Goal: Task Accomplishment & Management: Complete application form

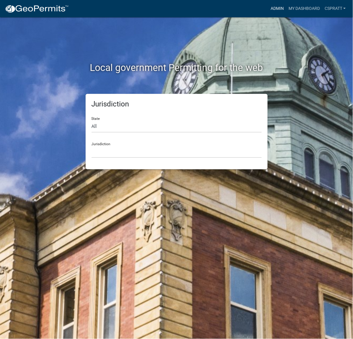
click at [268, 12] on link "Admin" at bounding box center [277, 8] width 18 height 11
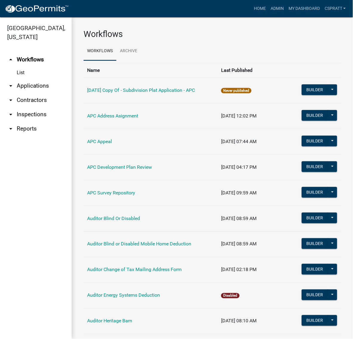
click at [50, 93] on link "arrow_drop_down Applications" at bounding box center [36, 86] width 72 height 14
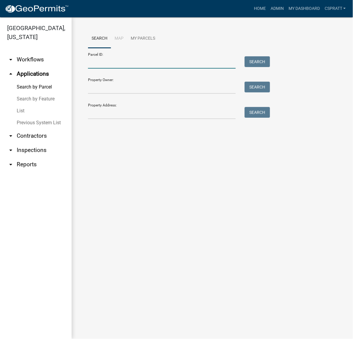
click at [98, 69] on input "Parcel ID:" at bounding box center [162, 62] width 148 height 12
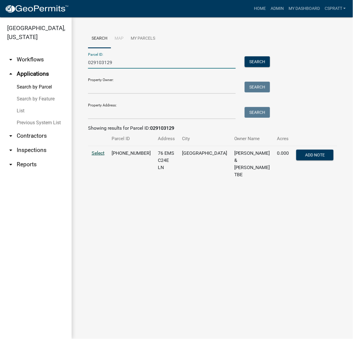
type input "029103129"
click at [99, 156] on span "Select" at bounding box center [98, 153] width 13 height 6
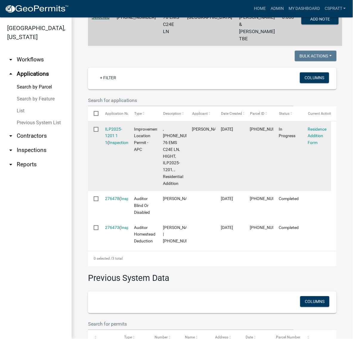
scroll to position [149, 0]
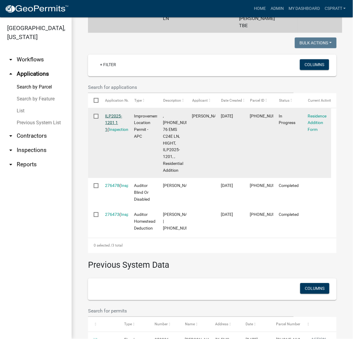
click at [115, 132] on link "ILP2025-1201 1 1" at bounding box center [113, 123] width 17 height 18
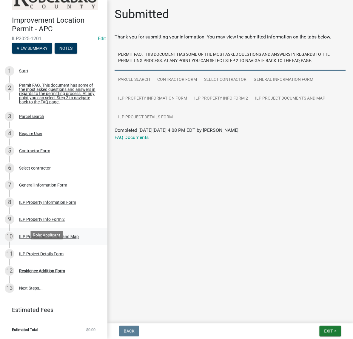
scroll to position [147, 0]
click at [53, 269] on div "Residence Addition Form" at bounding box center [42, 271] width 46 height 4
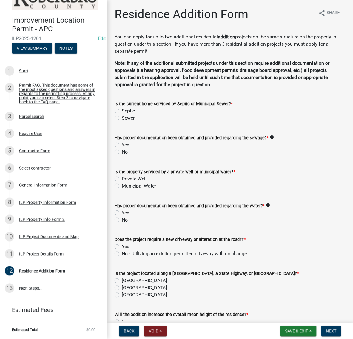
click at [122, 122] on label "Sewer" at bounding box center [128, 118] width 13 height 7
click at [122, 118] on input "Sewer" at bounding box center [124, 117] width 4 height 4
radio input "true"
click at [122, 149] on label "Yes" at bounding box center [125, 144] width 7 height 7
click at [122, 145] on input "Yes" at bounding box center [124, 143] width 4 height 4
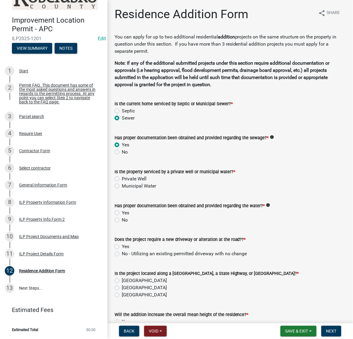
radio input "true"
click at [122, 183] on label "Private Well" at bounding box center [134, 178] width 25 height 7
click at [122, 179] on input "Private Well" at bounding box center [124, 177] width 4 height 4
radio input "true"
click at [122, 217] on label "Yes" at bounding box center [125, 212] width 7 height 7
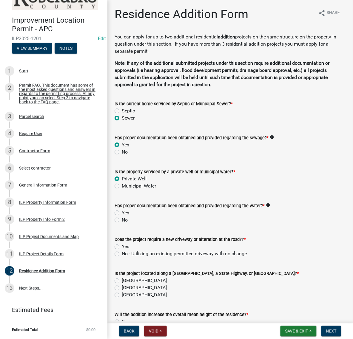
click at [122, 213] on input "Yes" at bounding box center [124, 211] width 4 height 4
radio input "true"
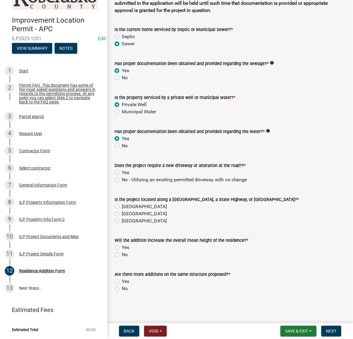
scroll to position [112, 0]
click at [122, 183] on label "No - Utilizing an existing permitted driveway with no change" at bounding box center [184, 179] width 125 height 7
click at [122, 180] on input "No - Utilizing an existing permitted driveway with no change" at bounding box center [124, 178] width 4 height 4
radio input "true"
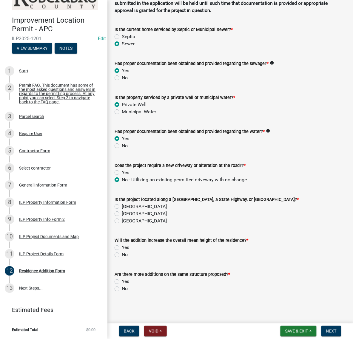
click at [122, 203] on label "County Road" at bounding box center [144, 206] width 45 height 7
click at [122, 203] on input "County Road" at bounding box center [124, 205] width 4 height 4
radio input "true"
click at [122, 252] on label "No" at bounding box center [125, 255] width 6 height 7
click at [122, 252] on input "No" at bounding box center [124, 254] width 4 height 4
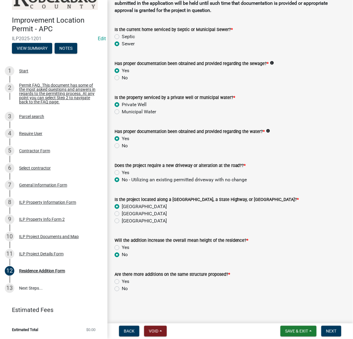
radio input "true"
click at [122, 278] on label "Yes" at bounding box center [125, 281] width 7 height 7
click at [122, 278] on input "Yes" at bounding box center [124, 280] width 4 height 4
radio input "true"
click at [331, 330] on span "Next" at bounding box center [331, 331] width 10 height 5
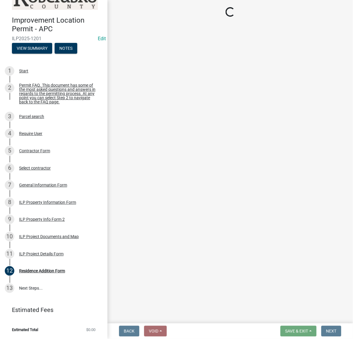
scroll to position [297, 0]
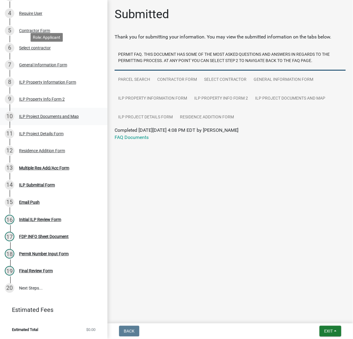
click at [32, 115] on div "ILP Project Documents and Map" at bounding box center [49, 117] width 60 height 4
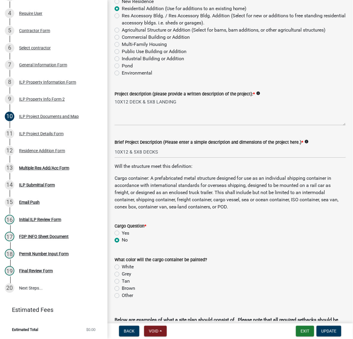
scroll to position [112, 0]
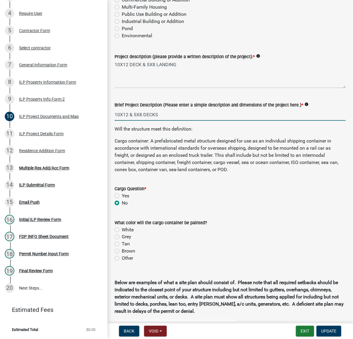
click at [180, 121] on input "10X12 & 5X8 DECKS" at bounding box center [230, 115] width 231 height 12
type input "10X12 deck"
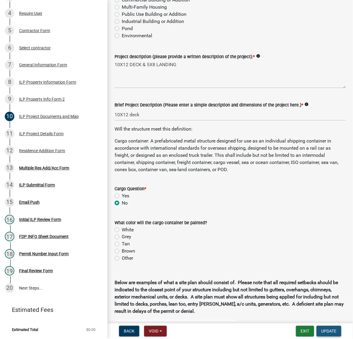
click at [321, 329] on span "Update" at bounding box center [328, 331] width 15 height 5
click at [336, 331] on button "Update" at bounding box center [329, 331] width 25 height 11
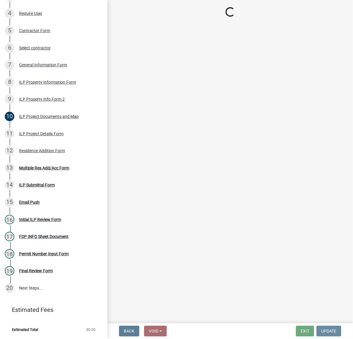
scroll to position [0, 0]
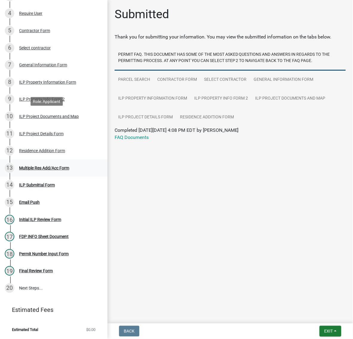
click at [39, 166] on div "Multiple Res Add/Acc Form" at bounding box center [44, 168] width 50 height 4
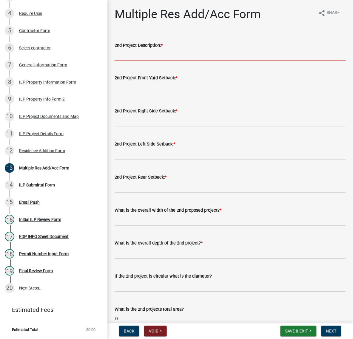
click at [142, 61] on input "2nd Project Description: *" at bounding box center [230, 55] width 231 height 12
type input "5x8 landing"
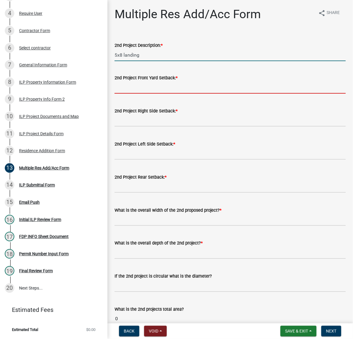
click at [142, 94] on input "text" at bounding box center [230, 87] width 231 height 12
type input "25"
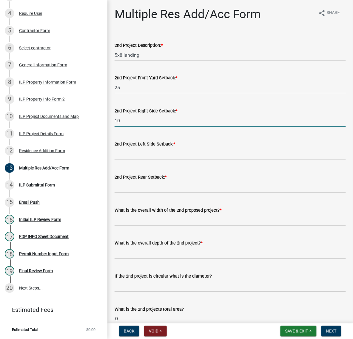
type input "10"
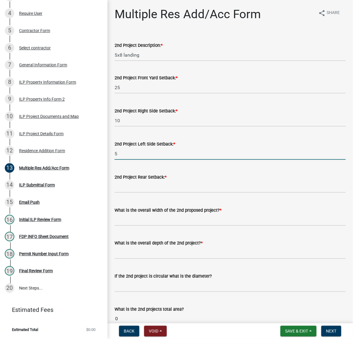
type input "5"
type input "35"
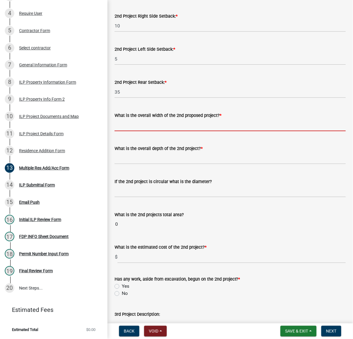
scroll to position [112, 0]
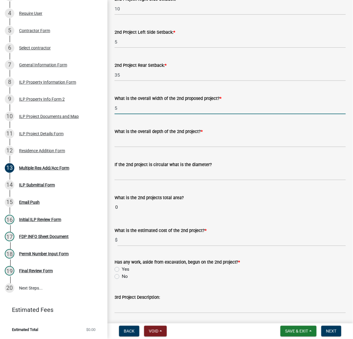
type input "5"
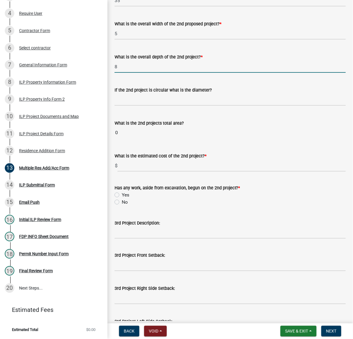
scroll to position [224, 0]
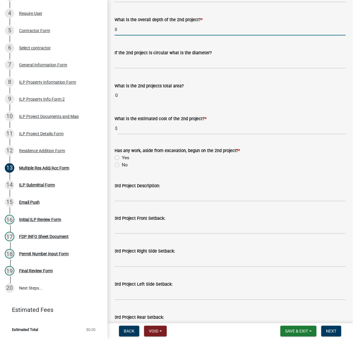
type input "8"
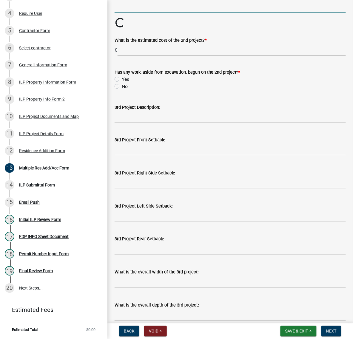
scroll to position [298, 0]
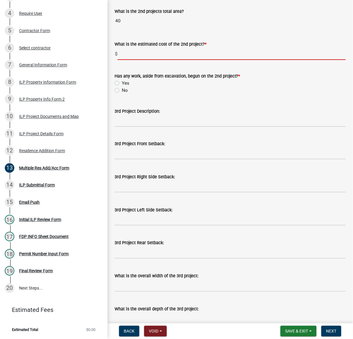
click at [136, 60] on input "text" at bounding box center [232, 54] width 228 height 12
type input "0"
click at [122, 94] on label "No" at bounding box center [125, 90] width 6 height 7
click at [122, 91] on input "No" at bounding box center [124, 89] width 4 height 4
radio input "true"
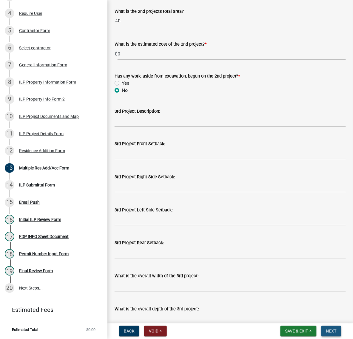
click at [333, 330] on span "Next" at bounding box center [331, 331] width 10 height 5
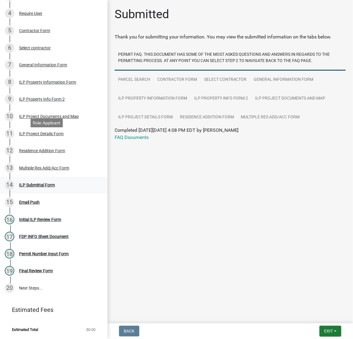
click at [53, 183] on div "ILP Submittal Form" at bounding box center [37, 185] width 36 height 4
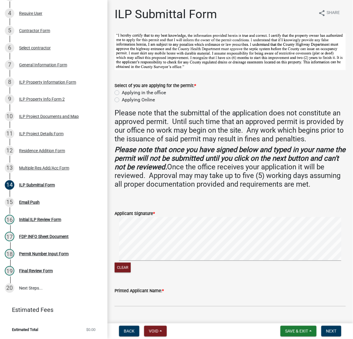
click at [122, 96] on label "Applying in the office" at bounding box center [144, 92] width 44 height 7
click at [122, 93] on input "Applying in the office" at bounding box center [124, 91] width 4 height 4
radio input "true"
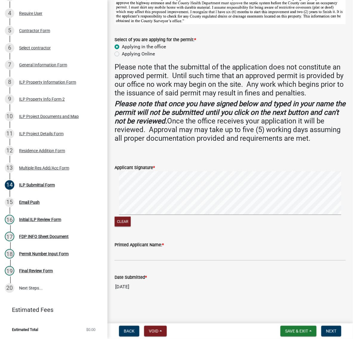
scroll to position [149, 0]
click at [138, 249] on input "Printed Applicant Name: *" at bounding box center [230, 255] width 231 height 12
type input "d"
type input "DIANNA HIGHT"
click at [330, 330] on span "Next" at bounding box center [331, 331] width 10 height 5
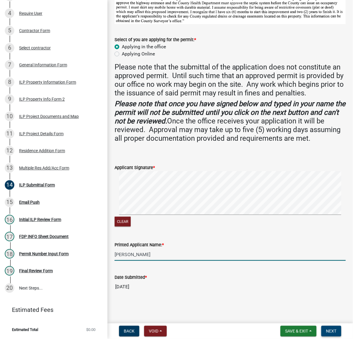
scroll to position [0, 0]
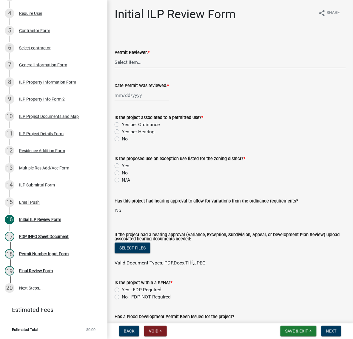
drag, startPoint x: 132, startPoint y: 76, endPoint x: 137, endPoint y: 85, distance: 9.7
click at [132, 68] on select "Select Item... MMS LT AT CS Vacant Vacant" at bounding box center [230, 62] width 231 height 12
click at [116, 68] on select "Select Item... MMS LT AT CS Vacant Vacant" at bounding box center [230, 62] width 231 height 12
select select "c872cdc8-ca01-49f1-a213-e4b05fa58cd2"
click at [137, 101] on div at bounding box center [142, 95] width 55 height 12
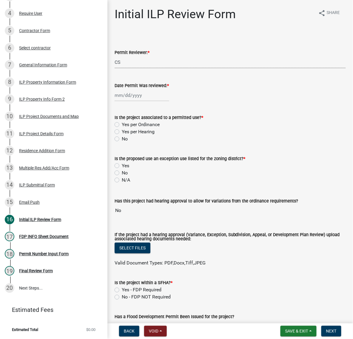
select select "9"
select select "2025"
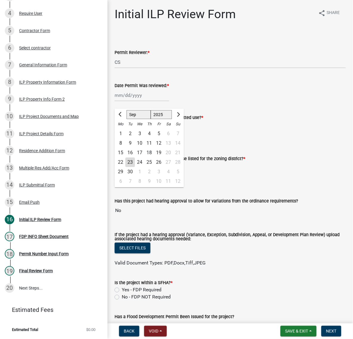
click at [135, 167] on div "23" at bounding box center [130, 163] width 10 height 10
type input "[DATE]"
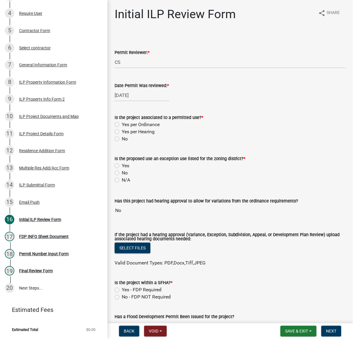
click at [122, 128] on label "Yes per Ordinance" at bounding box center [141, 124] width 38 height 7
click at [122, 125] on input "Yes per Ordinance" at bounding box center [124, 123] width 4 height 4
radio input "true"
click at [122, 177] on label "No" at bounding box center [125, 172] width 6 height 7
click at [122, 173] on input "No" at bounding box center [124, 171] width 4 height 4
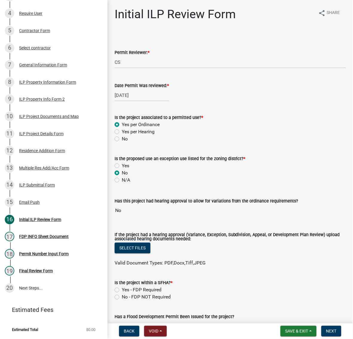
radio input "true"
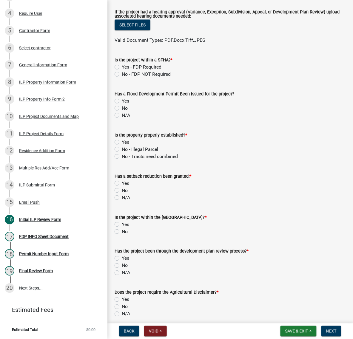
scroll to position [224, 0]
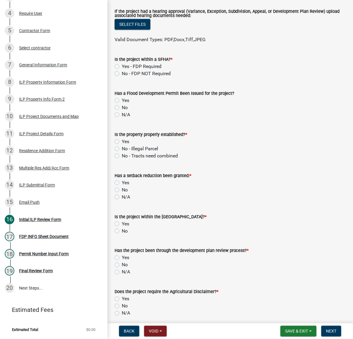
click at [122, 70] on label "Yes - FDP Required" at bounding box center [142, 66] width 40 height 7
click at [122, 67] on input "Yes - FDP Required" at bounding box center [124, 65] width 4 height 4
radio input "true"
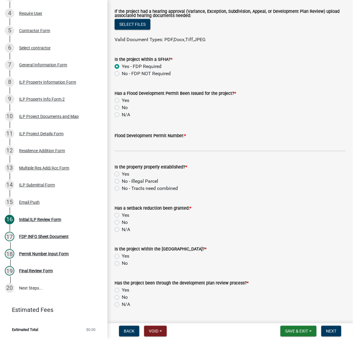
scroll to position [261, 0]
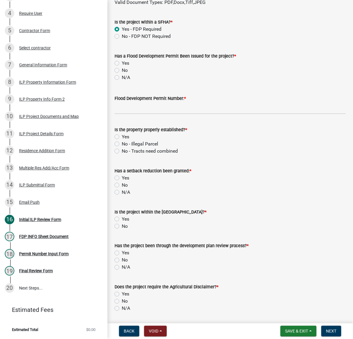
click at [122, 74] on label "No" at bounding box center [125, 70] width 6 height 7
click at [122, 71] on input "No" at bounding box center [124, 69] width 4 height 4
radio input "true"
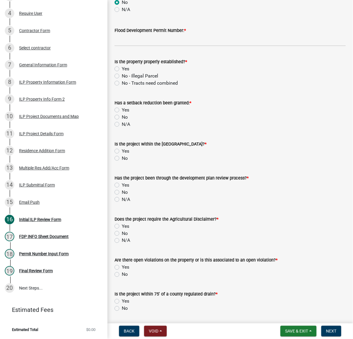
scroll to position [336, 0]
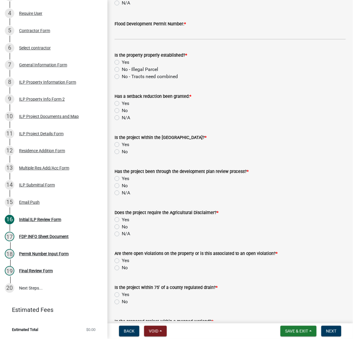
click at [122, 66] on label "Yes" at bounding box center [125, 62] width 7 height 7
click at [122, 63] on input "Yes" at bounding box center [124, 61] width 4 height 4
radio input "true"
click at [122, 114] on label "No" at bounding box center [125, 110] width 6 height 7
click at [122, 111] on input "No" at bounding box center [124, 109] width 4 height 4
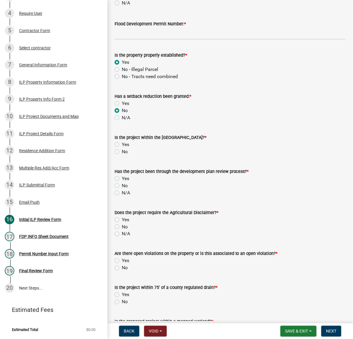
radio input "true"
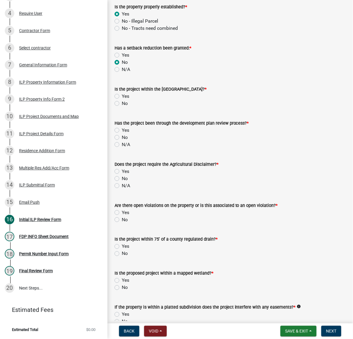
scroll to position [448, 0]
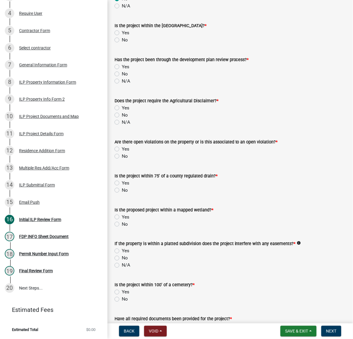
click at [122, 44] on label "No" at bounding box center [125, 39] width 6 height 7
click at [122, 40] on input "No" at bounding box center [124, 38] width 4 height 4
radio input "true"
click at [117, 78] on div "No" at bounding box center [230, 73] width 231 height 7
click at [122, 78] on label "No" at bounding box center [125, 73] width 6 height 7
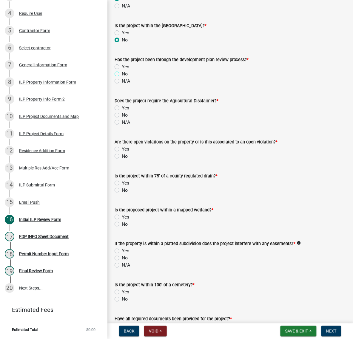
click at [122, 74] on input "No" at bounding box center [124, 72] width 4 height 4
radio input "true"
click at [122, 119] on label "No" at bounding box center [125, 115] width 6 height 7
click at [122, 115] on input "No" at bounding box center [124, 114] width 4 height 4
radio input "true"
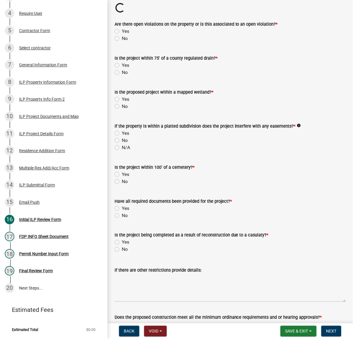
scroll to position [597, 0]
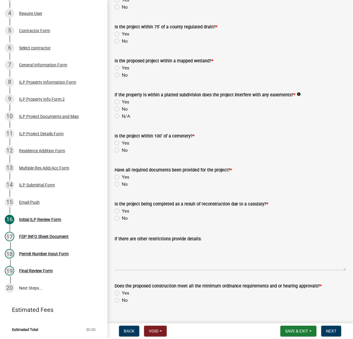
click at [122, 11] on label "No" at bounding box center [125, 7] width 6 height 7
click at [122, 7] on input "No" at bounding box center [124, 6] width 4 height 4
radio input "true"
click at [122, 45] on label "No" at bounding box center [125, 41] width 6 height 7
click at [122, 41] on input "No" at bounding box center [124, 40] width 4 height 4
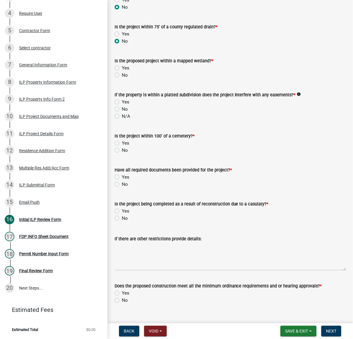
radio input "true"
click at [122, 79] on label "No" at bounding box center [125, 75] width 6 height 7
click at [122, 75] on input "No" at bounding box center [124, 74] width 4 height 4
radio input "true"
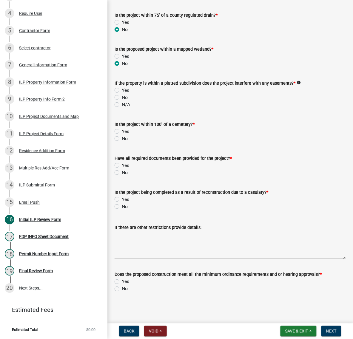
scroll to position [709, 0]
click at [122, 101] on label "No" at bounding box center [125, 97] width 6 height 7
click at [122, 98] on input "No" at bounding box center [124, 96] width 4 height 4
radio input "true"
click at [122, 142] on label "No" at bounding box center [125, 138] width 6 height 7
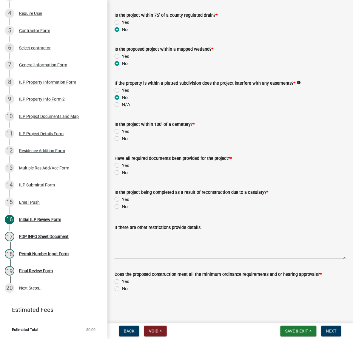
click at [122, 139] on input "No" at bounding box center [124, 137] width 4 height 4
radio input "true"
click at [285, 329] on span "Save & Exit" at bounding box center [296, 331] width 23 height 5
click at [269, 313] on button "Save & Exit" at bounding box center [293, 313] width 48 height 14
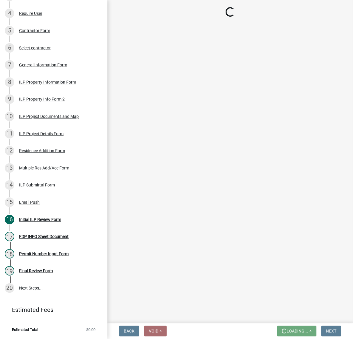
scroll to position [0, 0]
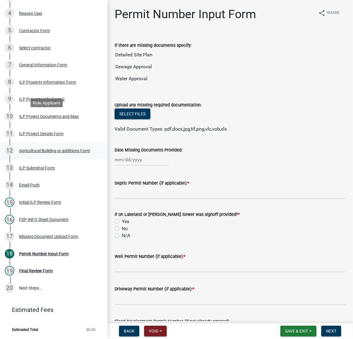
scroll to position [297, 0]
click at [29, 235] on div "Missing Document Upload Form" at bounding box center [48, 237] width 59 height 4
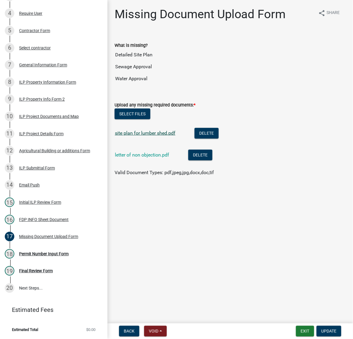
click at [173, 136] on link "site plan for lumber shed.pdf" at bounding box center [145, 133] width 61 height 6
click at [150, 158] on link "letter of non objection.pdf" at bounding box center [142, 155] width 54 height 6
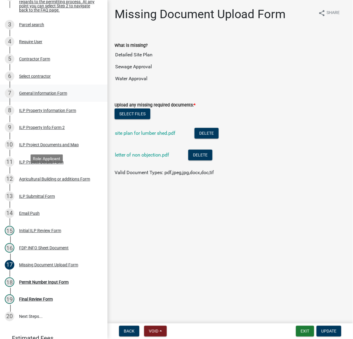
scroll to position [148, 0]
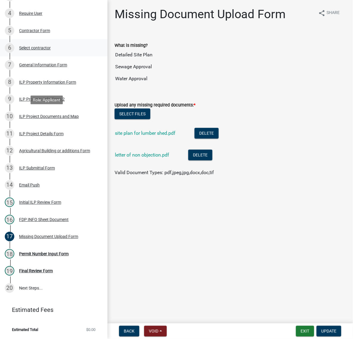
click at [33, 50] on div "Select contractor" at bounding box center [35, 48] width 32 height 4
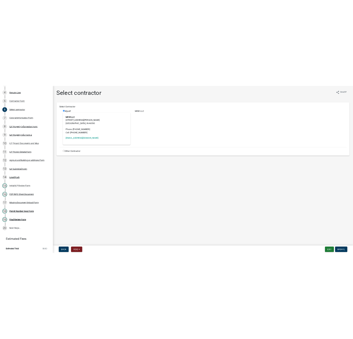
scroll to position [0, 0]
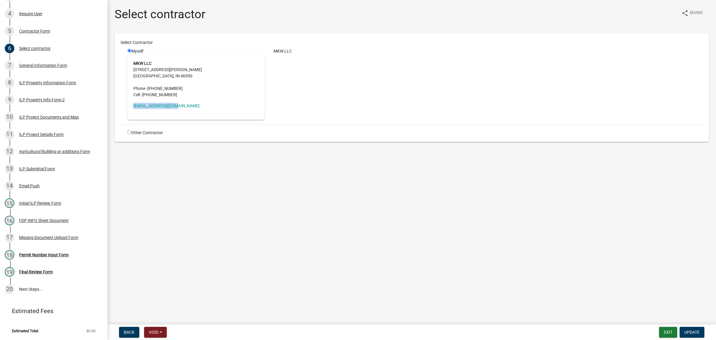
drag, startPoint x: 192, startPoint y: 132, endPoint x: 138, endPoint y: 137, distance: 54.9
click at [138, 120] on div "MKW LLC 403 Robson Rd Winona Lake, IN 46590 Phone - (574) 527-6573 Cell - (574)…" at bounding box center [195, 86] width 137 height 65
copy link "mattw@fsi-sales.com"
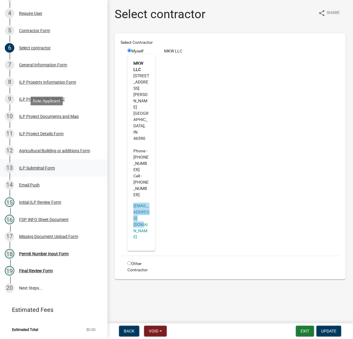
scroll to position [297, 0]
click at [36, 235] on div "Missing Document Upload Form" at bounding box center [48, 237] width 59 height 4
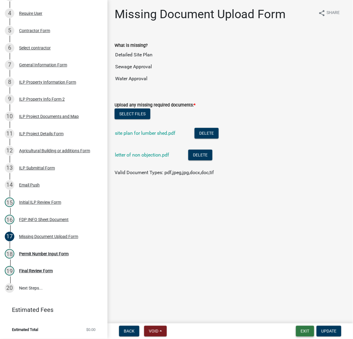
click at [296, 331] on button "Exit" at bounding box center [305, 331] width 18 height 11
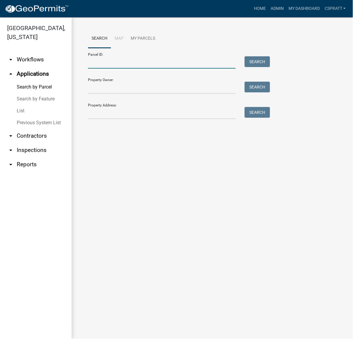
click at [108, 69] on input "Parcel ID:" at bounding box center [162, 62] width 148 height 12
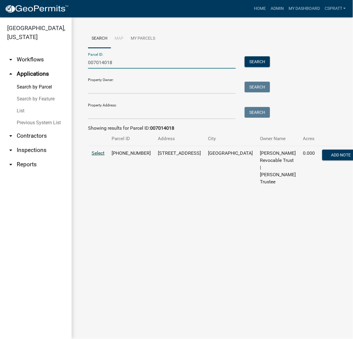
type input "007014018"
click at [103, 156] on span "Select" at bounding box center [98, 153] width 13 height 6
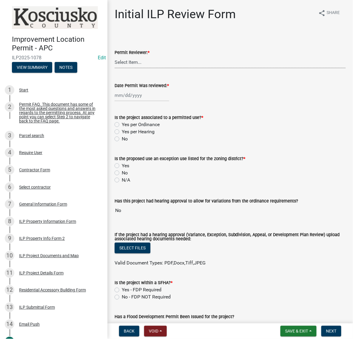
click at [148, 68] on select "Select Item... MMS LT AT CS Vacant Vacant" at bounding box center [230, 62] width 231 height 12
click at [116, 68] on select "Select Item... MMS LT AT CS Vacant Vacant" at bounding box center [230, 62] width 231 height 12
select select "c872cdc8-ca01-49f1-a213-e4b05fa58cd2"
click at [137, 101] on div at bounding box center [142, 95] width 55 height 12
select select "9"
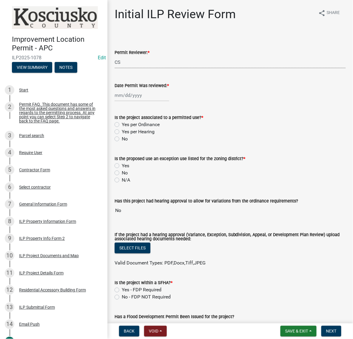
select select "2025"
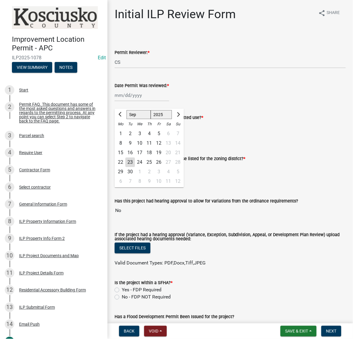
click at [135, 167] on div "23" at bounding box center [130, 163] width 10 height 10
type input "[DATE]"
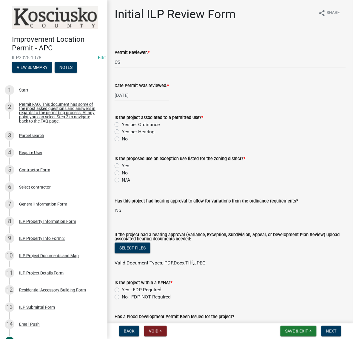
click at [122, 128] on label "Yes per Ordinance" at bounding box center [141, 124] width 38 height 7
click at [122, 125] on input "Yes per Ordinance" at bounding box center [124, 123] width 4 height 4
radio input "true"
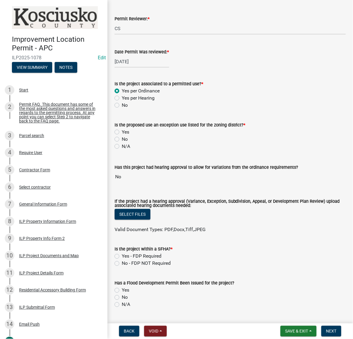
scroll to position [75, 0]
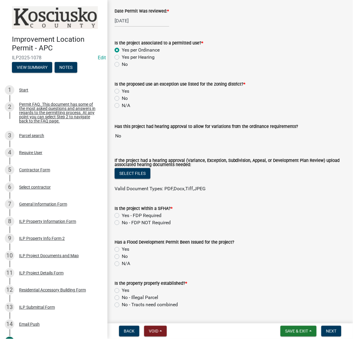
click at [122, 102] on label "No" at bounding box center [125, 98] width 6 height 7
click at [122, 99] on input "No" at bounding box center [124, 97] width 4 height 4
radio input "true"
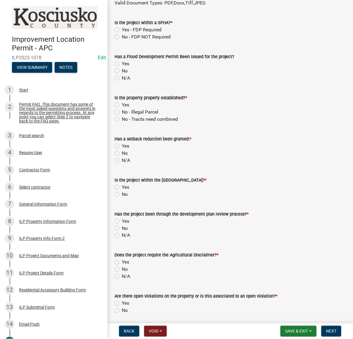
scroll to position [261, 0]
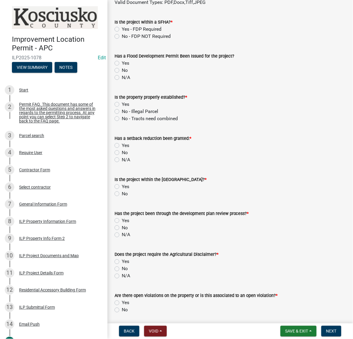
click at [122, 40] on label "No - FDP NOT Required" at bounding box center [146, 36] width 49 height 7
click at [122, 37] on input "No - FDP NOT Required" at bounding box center [124, 35] width 4 height 4
radio input "true"
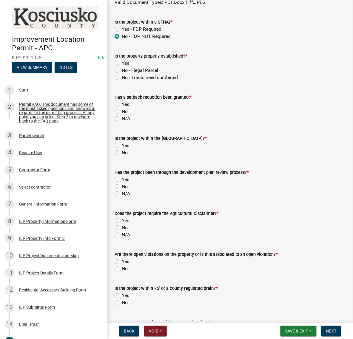
click at [122, 67] on label "Yes" at bounding box center [125, 63] width 7 height 7
click at [122, 64] on input "Yes" at bounding box center [124, 62] width 4 height 4
radio input "true"
click at [122, 115] on label "No" at bounding box center [125, 111] width 6 height 7
click at [122, 112] on input "No" at bounding box center [124, 110] width 4 height 4
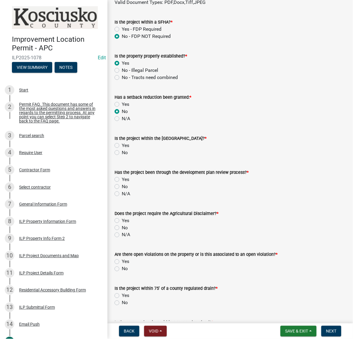
radio input "true"
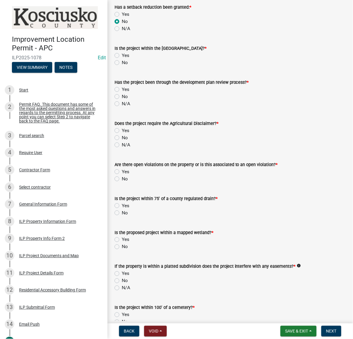
scroll to position [373, 0]
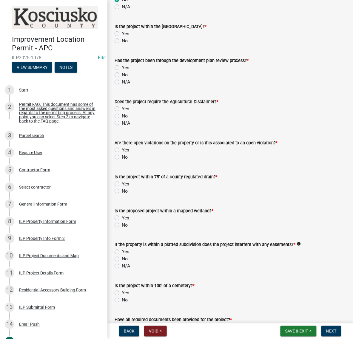
click at [122, 44] on label "No" at bounding box center [125, 40] width 6 height 7
click at [122, 41] on input "No" at bounding box center [124, 39] width 4 height 4
radio input "true"
click at [122, 78] on label "No" at bounding box center [125, 74] width 6 height 7
click at [122, 75] on input "No" at bounding box center [124, 73] width 4 height 4
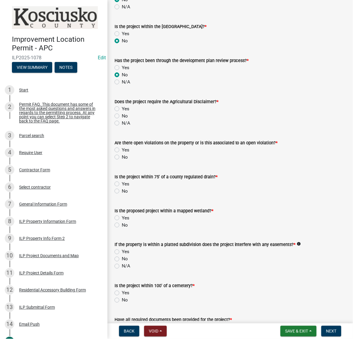
radio input "true"
click at [122, 120] on label "No" at bounding box center [125, 115] width 6 height 7
click at [122, 116] on input "No" at bounding box center [124, 114] width 4 height 4
radio input "true"
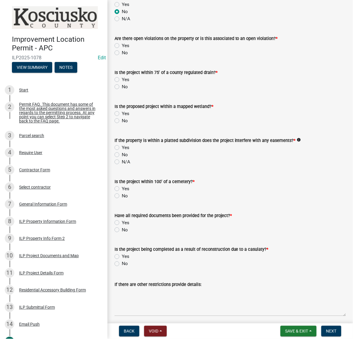
scroll to position [522, 0]
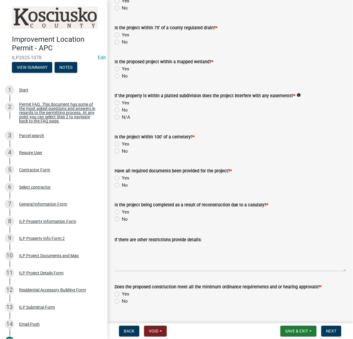
click at [122, 12] on label "No" at bounding box center [125, 7] width 6 height 7
click at [122, 8] on input "No" at bounding box center [124, 6] width 4 height 4
radio input "true"
click at [122, 46] on label "No" at bounding box center [125, 41] width 6 height 7
click at [122, 42] on input "No" at bounding box center [124, 40] width 4 height 4
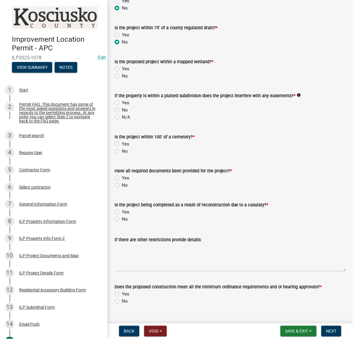
radio input "true"
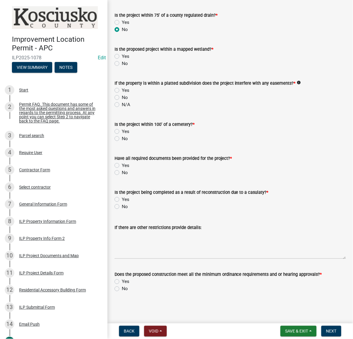
click at [122, 67] on label "No" at bounding box center [125, 63] width 6 height 7
click at [122, 64] on input "No" at bounding box center [124, 62] width 4 height 4
radio input "true"
click at [122, 101] on label "No" at bounding box center [125, 97] width 6 height 7
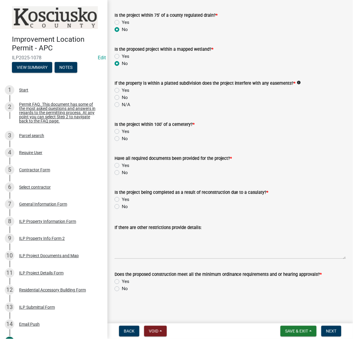
click at [122, 98] on input "No" at bounding box center [124, 96] width 4 height 4
radio input "true"
click at [122, 142] on label "No" at bounding box center [125, 138] width 6 height 7
click at [122, 139] on input "No" at bounding box center [124, 137] width 4 height 4
radio input "true"
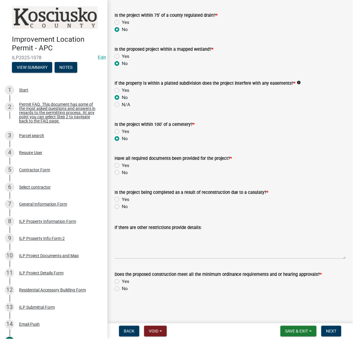
scroll to position [709, 0]
click at [280, 326] on button "Save & Exit" at bounding box center [298, 331] width 36 height 11
click at [269, 293] on button "Save" at bounding box center [293, 299] width 48 height 14
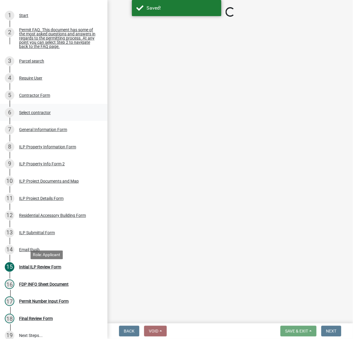
scroll to position [112, 0]
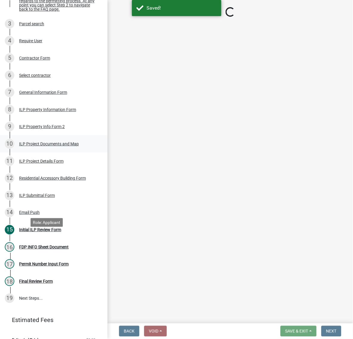
select select "c872cdc8-ca01-49f1-a213-e4b05fa58cd2"
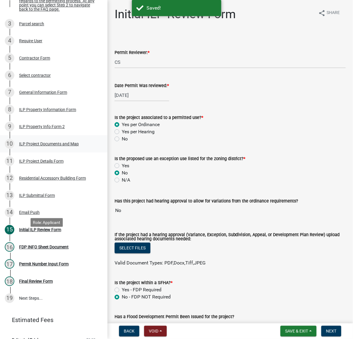
click at [30, 146] on div "ILP Project Documents and Map" at bounding box center [49, 144] width 60 height 4
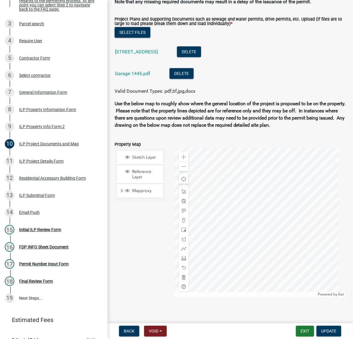
scroll to position [746, 0]
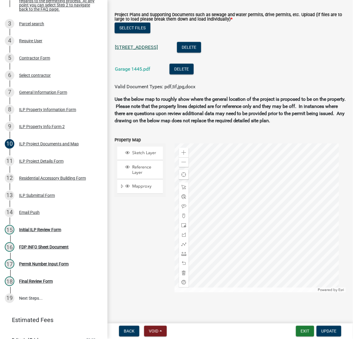
click at [158, 50] on link "1445 E Northshore dr.docx" at bounding box center [136, 47] width 43 height 6
click at [142, 72] on link "Garage 1445.pdf" at bounding box center [133, 69] width 36 height 6
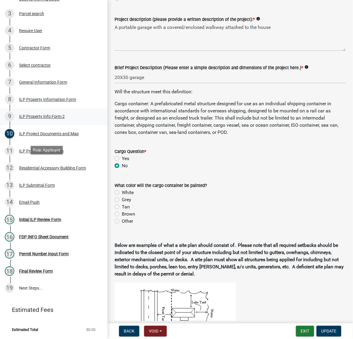
scroll to position [224, 0]
click at [59, 222] on div "Initial ILP Review Form" at bounding box center [40, 220] width 42 height 4
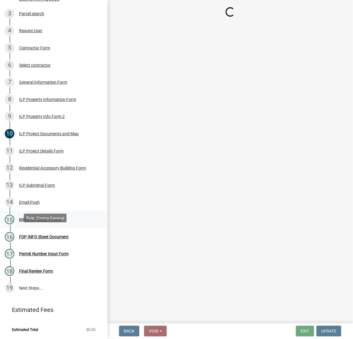
scroll to position [0, 0]
select select "c872cdc8-ca01-49f1-a213-e4b05fa58cd2"
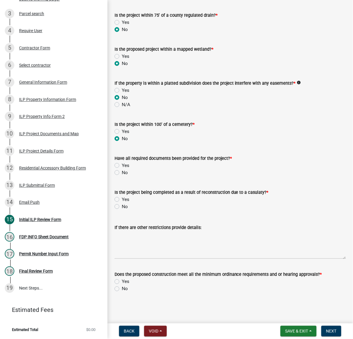
scroll to position [746, 0]
click at [122, 169] on div "No" at bounding box center [230, 172] width 231 height 7
click at [122, 169] on label "No" at bounding box center [125, 172] width 6 height 7
click at [122, 169] on input "No" at bounding box center [124, 171] width 4 height 4
radio input "true"
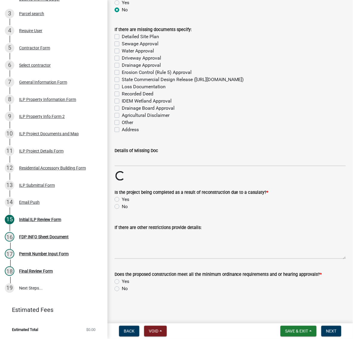
scroll to position [820, 0]
click at [122, 40] on label "Detailed Site Plan" at bounding box center [140, 36] width 37 height 7
click at [122, 37] on input "Detailed Site Plan" at bounding box center [124, 35] width 4 height 4
checkbox input "true"
checkbox input "false"
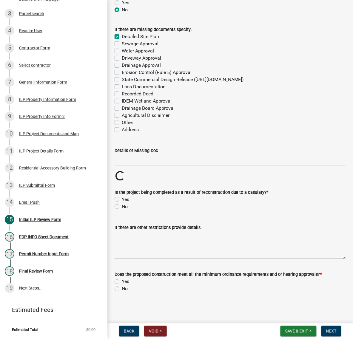
checkbox input "false"
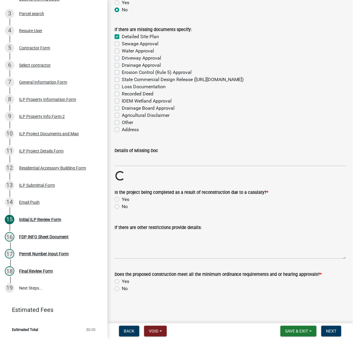
checkbox input "false"
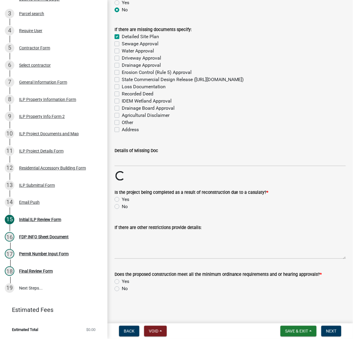
checkbox input "false"
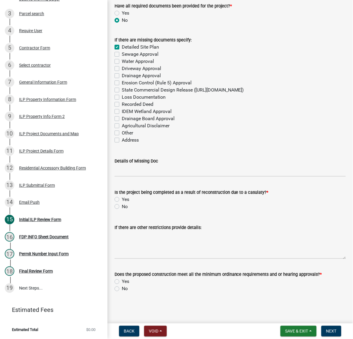
click at [122, 65] on label "Water Approval" at bounding box center [138, 61] width 32 height 7
click at [122, 62] on input "Water Approval" at bounding box center [124, 60] width 4 height 4
checkbox input "true"
checkbox input "false"
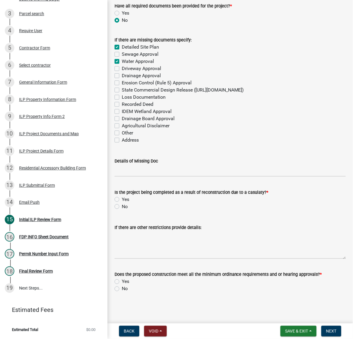
checkbox input "true"
checkbox input "false"
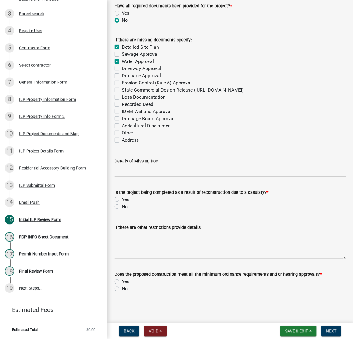
checkbox input "false"
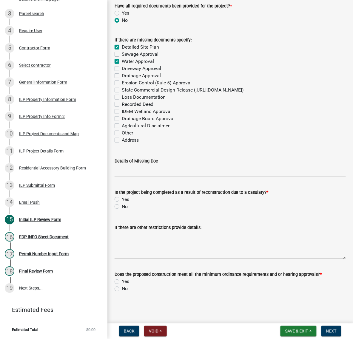
checkbox input "false"
click at [144, 177] on input "Details of Missing Doc" at bounding box center [230, 171] width 231 height 12
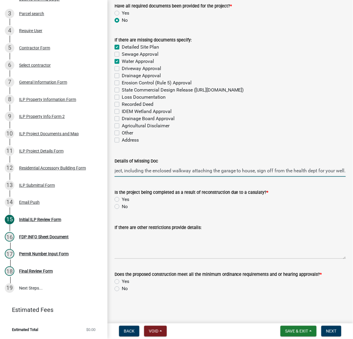
scroll to position [0, 166]
type input "site plan needs to show all of the project, including the enclosed walkway atta…"
click at [122, 210] on label "No" at bounding box center [125, 206] width 6 height 7
click at [122, 207] on input "No" at bounding box center [124, 205] width 4 height 4
radio input "true"
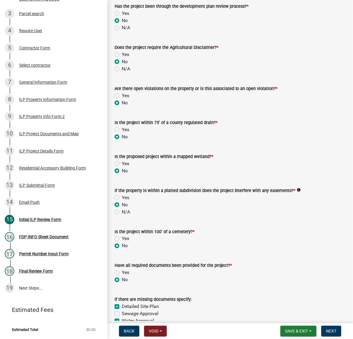
scroll to position [485, 0]
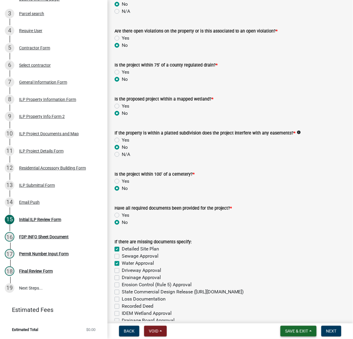
click at [285, 329] on span "Save & Exit" at bounding box center [296, 331] width 23 height 5
click at [269, 292] on button "Save" at bounding box center [293, 299] width 48 height 14
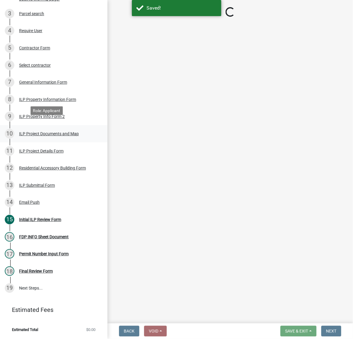
scroll to position [245, 0]
select select "c872cdc8-ca01-49f1-a213-e4b05fa58cd2"
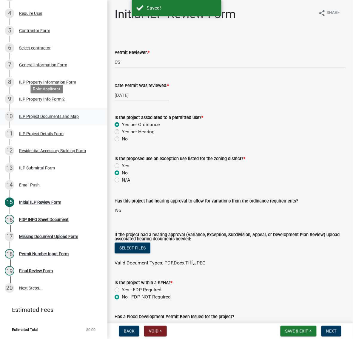
click at [29, 115] on div "ILP Project Documents and Map" at bounding box center [49, 117] width 60 height 4
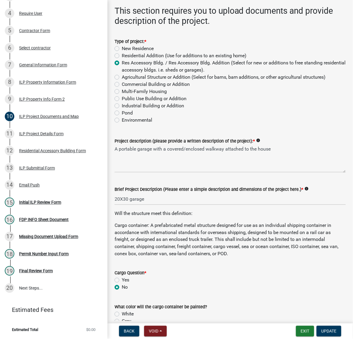
scroll to position [112, 0]
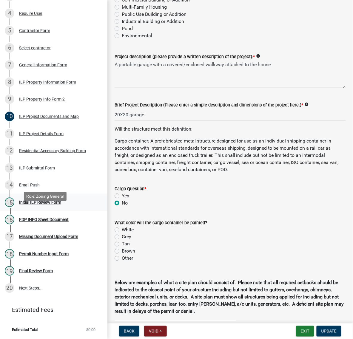
click at [61, 205] on div "Initial ILP Review Form" at bounding box center [40, 202] width 42 height 4
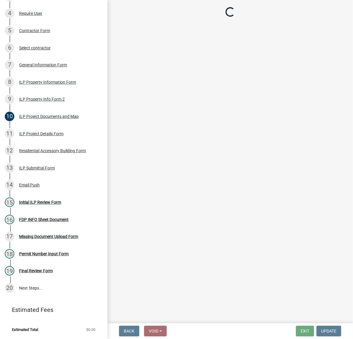
select select "c872cdc8-ca01-49f1-a213-e4b05fa58cd2"
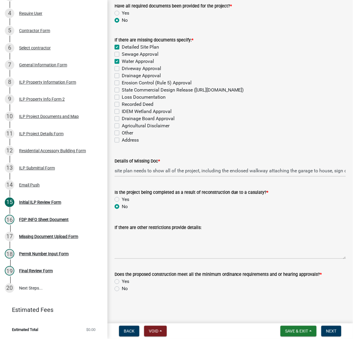
scroll to position [932, 0]
click at [250, 165] on input "site plan needs to show all of the project, including the enclosed walkway atta…" at bounding box center [230, 171] width 231 height 12
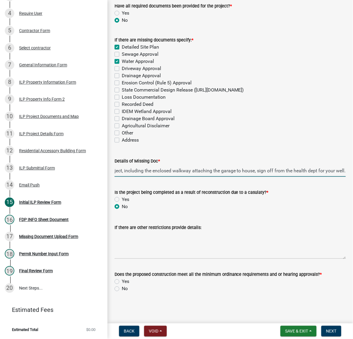
scroll to position [0, 166]
click at [227, 165] on input "site plan needs to show all of the project, including the enclosed walkway atta…" at bounding box center [230, 171] width 231 height 12
type input "site plan needs to show all of the project, including the enclosed walkway atta…"
click at [122, 278] on label "Yes" at bounding box center [125, 281] width 7 height 7
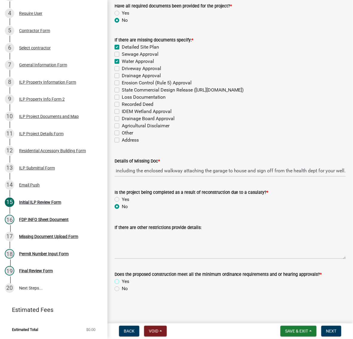
click at [122, 278] on input "Yes" at bounding box center [124, 280] width 4 height 4
radio input "true"
click at [333, 331] on span "Next" at bounding box center [331, 331] width 10 height 5
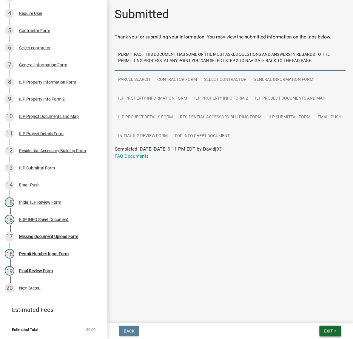
click at [326, 326] on button "Exit" at bounding box center [331, 331] width 22 height 11
click at [318, 314] on button "Save & Exit" at bounding box center [318, 313] width 48 height 14
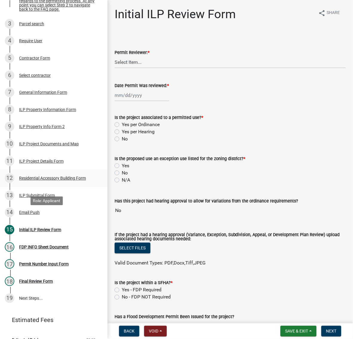
scroll to position [186, 0]
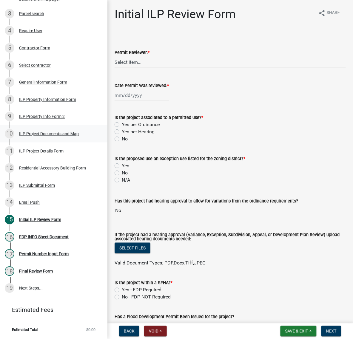
click at [33, 136] on div "ILP Project Documents and Map" at bounding box center [49, 134] width 60 height 4
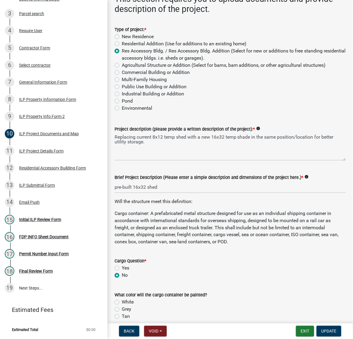
scroll to position [75, 0]
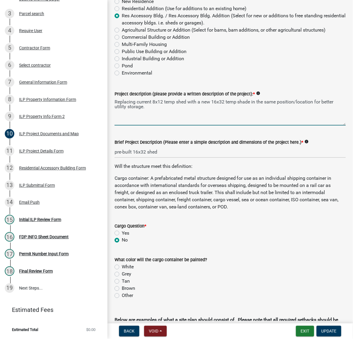
click at [285, 126] on textarea "Replacing current 8x12 temp shed with a new 16x32 temp shade in the same positi…" at bounding box center [230, 112] width 231 height 28
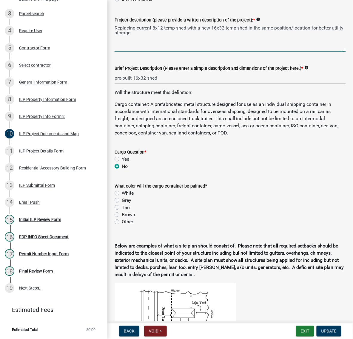
scroll to position [149, 0]
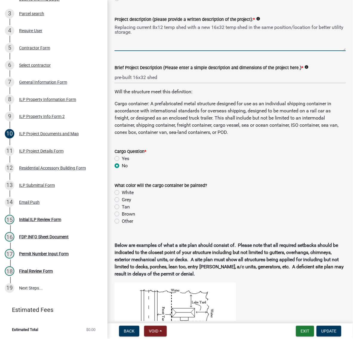
type textarea "Replacing current 8x12 temp shed with a new 16x32 temp shed in the same positio…"
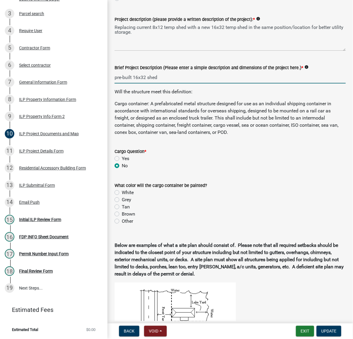
click at [141, 84] on input "pre-built 16x32 shed" at bounding box center [230, 77] width 231 height 12
click at [160, 84] on input "16x32 shed" at bounding box center [230, 77] width 231 height 12
click at [121, 84] on input "16x32 shed" at bounding box center [230, 77] width 231 height 12
click at [189, 84] on input "16x32 shed" at bounding box center [230, 77] width 231 height 12
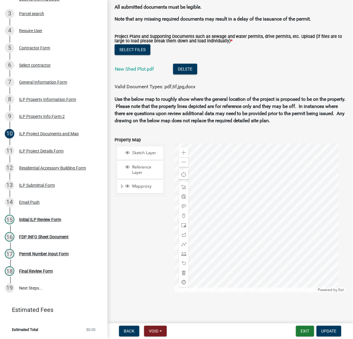
scroll to position [783, 0]
type input "16x32 shed"
click at [154, 72] on link "New Shed Plot.pdf" at bounding box center [134, 69] width 39 height 6
drag, startPoint x: 37, startPoint y: 274, endPoint x: 43, endPoint y: 273, distance: 6.7
click at [37, 222] on div "Initial ILP Review Form" at bounding box center [40, 220] width 42 height 4
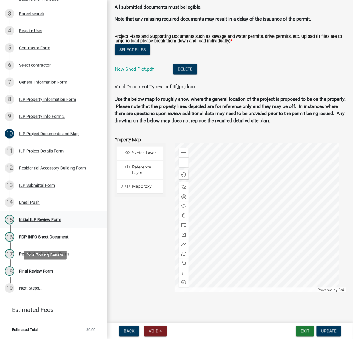
scroll to position [0, 0]
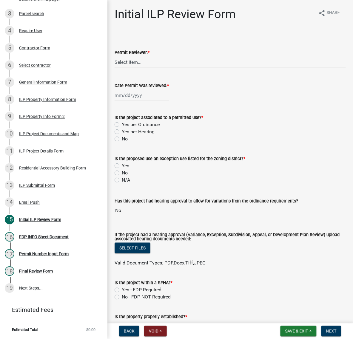
click at [139, 68] on select "Select Item... MMS LT AT CS [PERSON_NAME]" at bounding box center [230, 62] width 231 height 12
click at [116, 68] on select "Select Item... MMS LT AT CS [PERSON_NAME]" at bounding box center [230, 62] width 231 height 12
select select "c872cdc8-ca01-49f1-a213-e4b05fa58cd2"
click at [136, 101] on div at bounding box center [142, 95] width 55 height 12
select select "9"
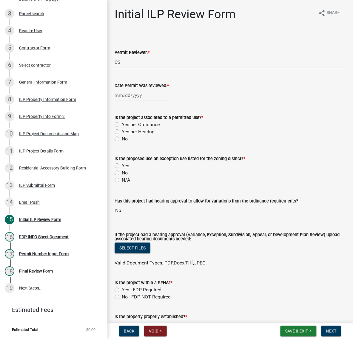
select select "2025"
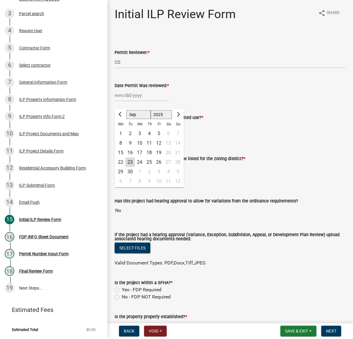
click at [135, 167] on div "23" at bounding box center [130, 163] width 10 height 10
type input "[DATE]"
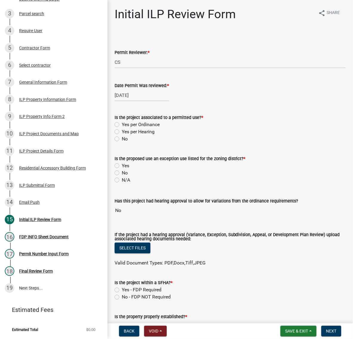
click at [122, 128] on label "Yes per Ordinance" at bounding box center [141, 124] width 38 height 7
click at [122, 125] on input "Yes per Ordinance" at bounding box center [124, 123] width 4 height 4
radio input "true"
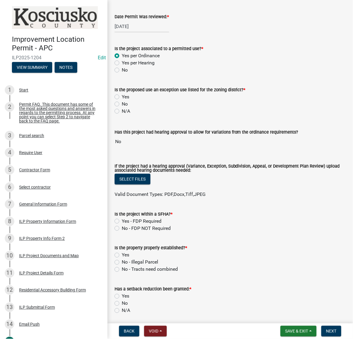
scroll to position [75, 0]
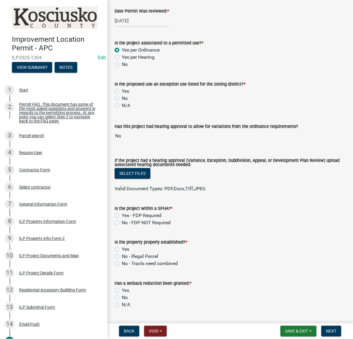
click at [122, 102] on label "No" at bounding box center [125, 98] width 6 height 7
click at [122, 99] on input "No" at bounding box center [124, 97] width 4 height 4
radio input "true"
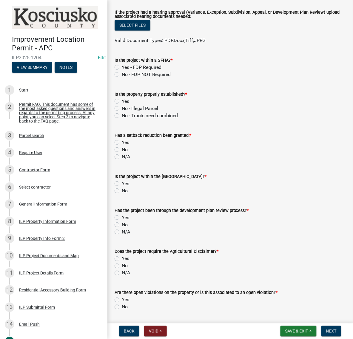
scroll to position [224, 0]
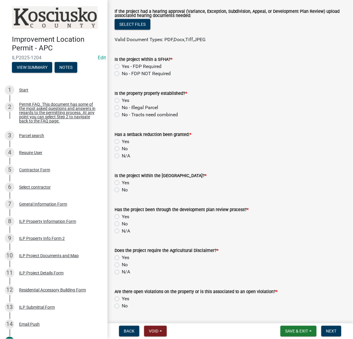
click at [122, 77] on label "No - FDP NOT Required" at bounding box center [146, 73] width 49 height 7
click at [122, 74] on input "No - FDP NOT Required" at bounding box center [124, 72] width 4 height 4
radio input "true"
click at [122, 104] on label "Yes" at bounding box center [125, 100] width 7 height 7
click at [122, 101] on input "Yes" at bounding box center [124, 99] width 4 height 4
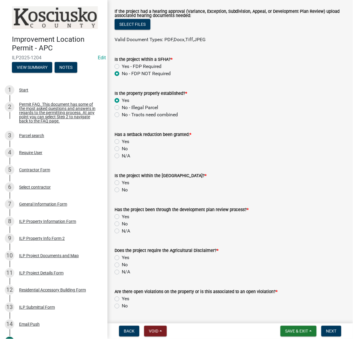
radio input "true"
click at [122, 152] on label "No" at bounding box center [125, 148] width 6 height 7
click at [122, 149] on input "No" at bounding box center [124, 147] width 4 height 4
radio input "true"
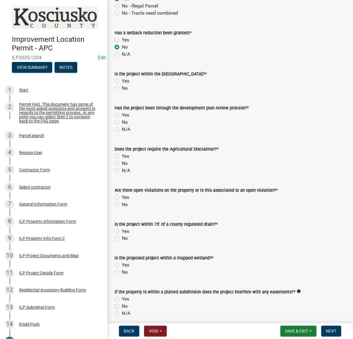
scroll to position [336, 0]
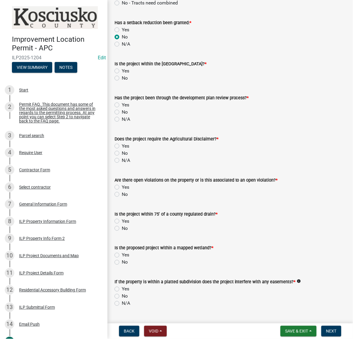
click at [122, 82] on label "No" at bounding box center [125, 78] width 6 height 7
click at [122, 78] on input "No" at bounding box center [124, 77] width 4 height 4
radio input "true"
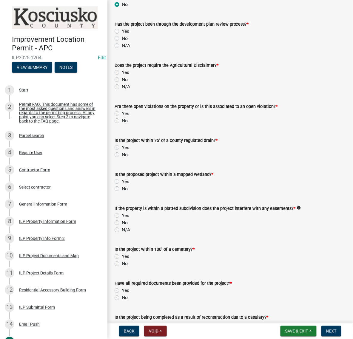
scroll to position [410, 0]
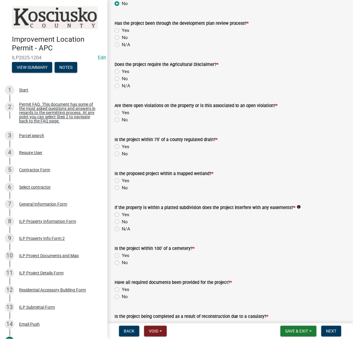
click at [122, 41] on label "No" at bounding box center [125, 37] width 6 height 7
click at [122, 38] on input "No" at bounding box center [124, 36] width 4 height 4
radio input "true"
click at [122, 82] on label "No" at bounding box center [125, 78] width 6 height 7
click at [122, 79] on input "No" at bounding box center [124, 77] width 4 height 4
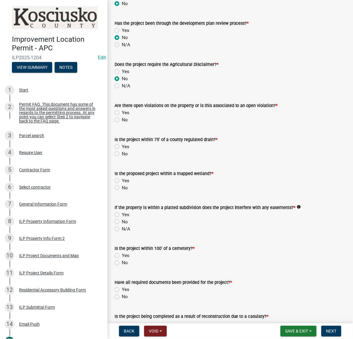
radio input "true"
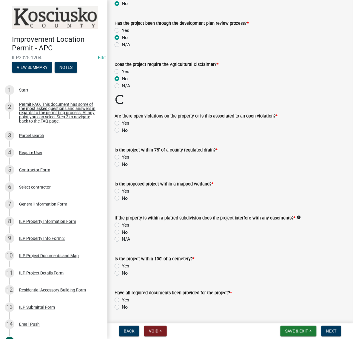
scroll to position [485, 0]
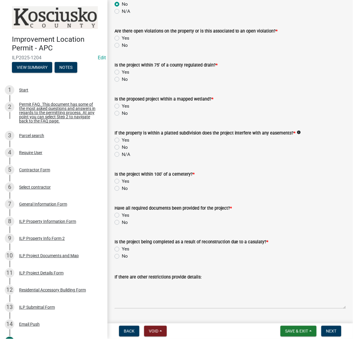
click at [122, 49] on label "No" at bounding box center [125, 45] width 6 height 7
click at [122, 46] on input "No" at bounding box center [124, 44] width 4 height 4
radio input "true"
click at [122, 83] on label "No" at bounding box center [125, 79] width 6 height 7
click at [122, 80] on input "No" at bounding box center [124, 78] width 4 height 4
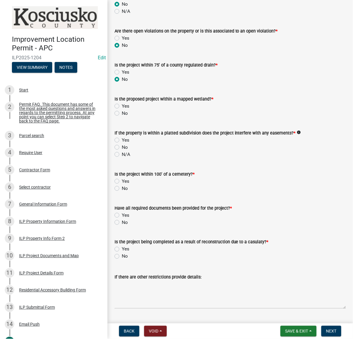
radio input "true"
click at [122, 117] on label "No" at bounding box center [125, 113] width 6 height 7
click at [122, 114] on input "No" at bounding box center [124, 112] width 4 height 4
radio input "true"
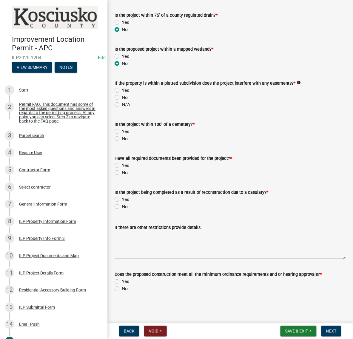
scroll to position [671, 0]
click at [122, 101] on label "No" at bounding box center [125, 97] width 6 height 7
click at [122, 98] on input "No" at bounding box center [124, 96] width 4 height 4
radio input "true"
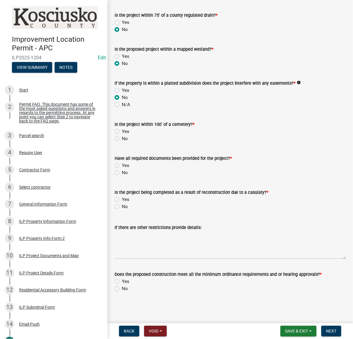
click at [122, 135] on label "No" at bounding box center [125, 138] width 6 height 7
click at [122, 135] on input "No" at bounding box center [124, 137] width 4 height 4
radio input "true"
click at [122, 169] on label "No" at bounding box center [125, 172] width 6 height 7
click at [122, 169] on input "No" at bounding box center [124, 171] width 4 height 4
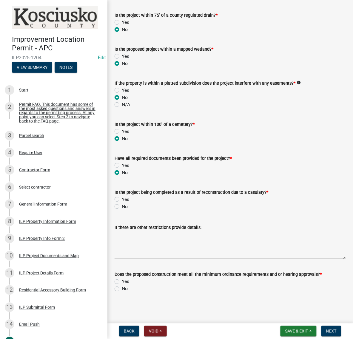
radio input "true"
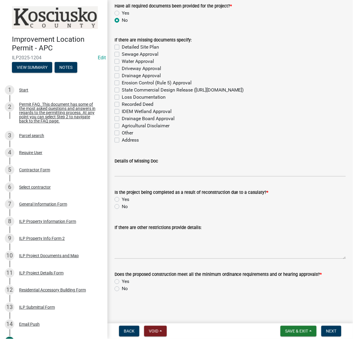
scroll to position [820, 0]
click at [122, 58] on label "Sewage Approval" at bounding box center [140, 54] width 37 height 7
click at [122, 55] on input "Sewage Approval" at bounding box center [124, 53] width 4 height 4
checkbox input "true"
checkbox input "false"
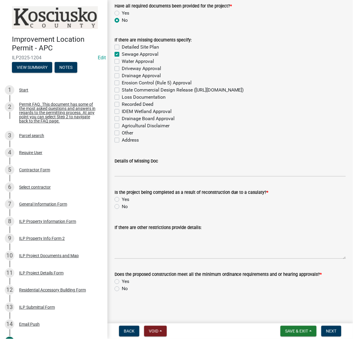
checkbox input "true"
checkbox input "false"
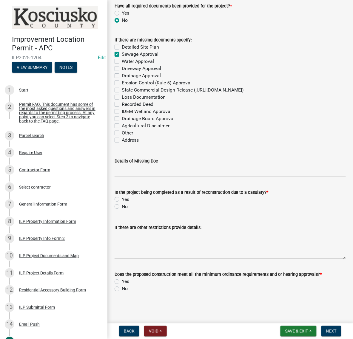
checkbox input "false"
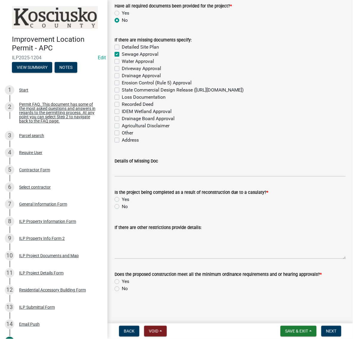
checkbox input "false"
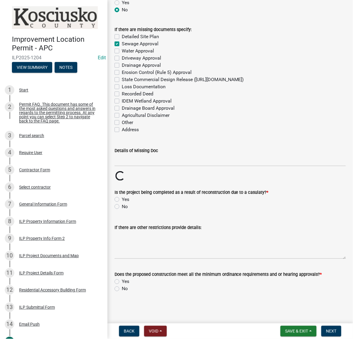
click at [122, 55] on label "Water Approval" at bounding box center [138, 50] width 32 height 7
click at [122, 51] on input "Water Approval" at bounding box center [124, 49] width 4 height 4
checkbox input "true"
checkbox input "false"
checkbox input "true"
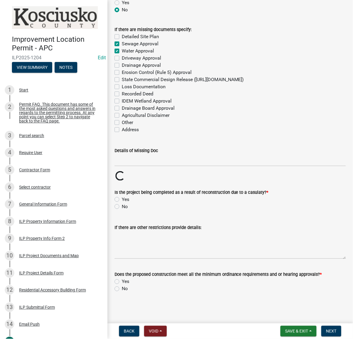
checkbox input "true"
checkbox input "false"
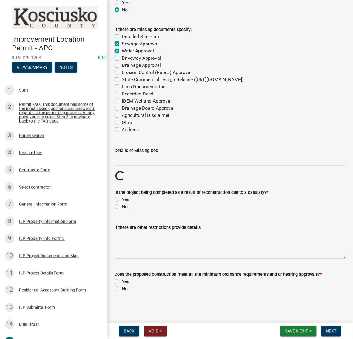
checkbox input "false"
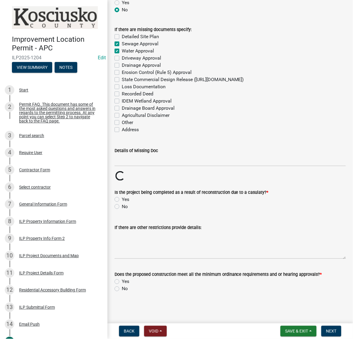
checkbox input "false"
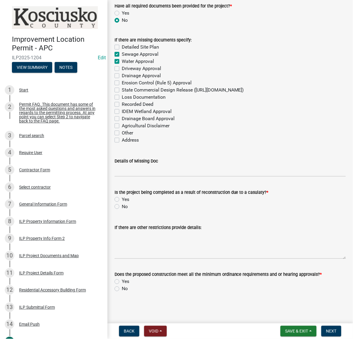
scroll to position [960, 0]
click at [122, 203] on label "No" at bounding box center [125, 206] width 6 height 7
click at [122, 203] on input "No" at bounding box center [124, 205] width 4 height 4
radio input "true"
click at [122, 278] on label "Yes" at bounding box center [125, 281] width 7 height 7
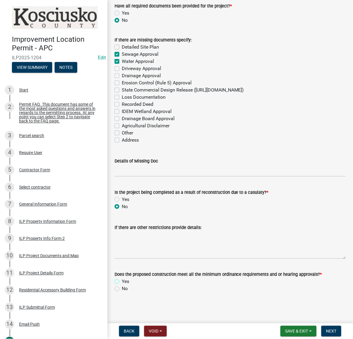
click at [122, 278] on input "Yes" at bounding box center [124, 280] width 4 height 4
radio input "true"
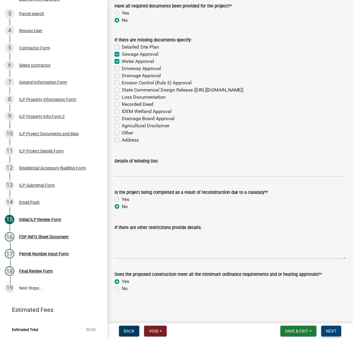
click at [326, 330] on span "Next" at bounding box center [331, 331] width 10 height 5
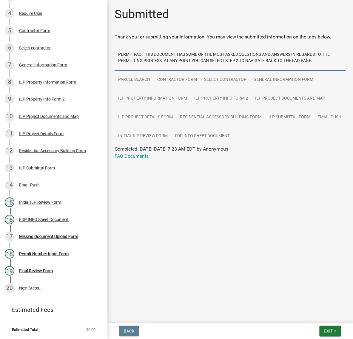
scroll to position [297, 0]
click at [324, 329] on span "Exit" at bounding box center [328, 331] width 9 height 5
click at [312, 308] on button "Save & Exit" at bounding box center [318, 313] width 48 height 14
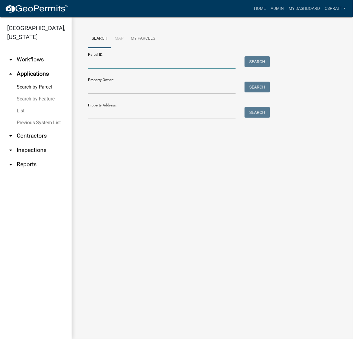
click at [109, 69] on input "Parcel ID:" at bounding box center [162, 62] width 148 height 12
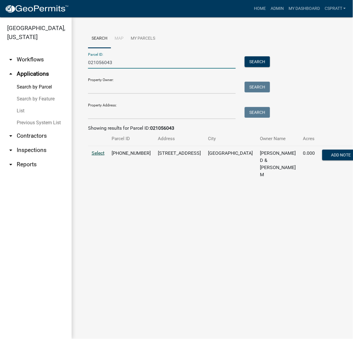
type input "021056043"
click at [100, 156] on span "Select" at bounding box center [98, 153] width 13 height 6
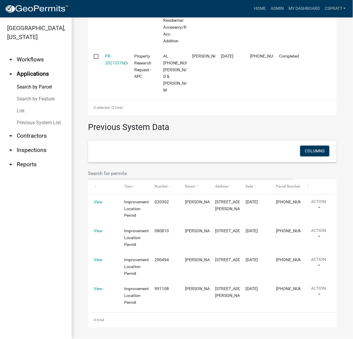
scroll to position [422, 0]
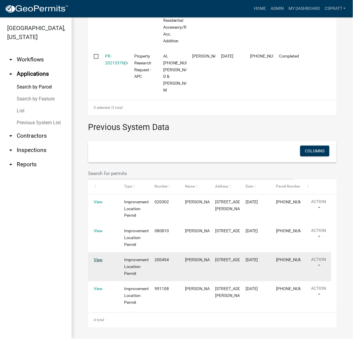
click at [99, 257] on link "View" at bounding box center [98, 259] width 9 height 5
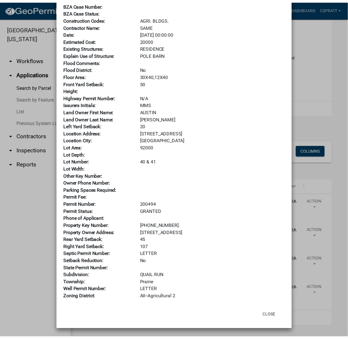
scroll to position [131, 0]
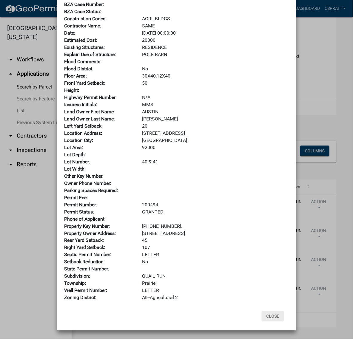
click at [267, 316] on button "Close" at bounding box center [273, 316] width 22 height 11
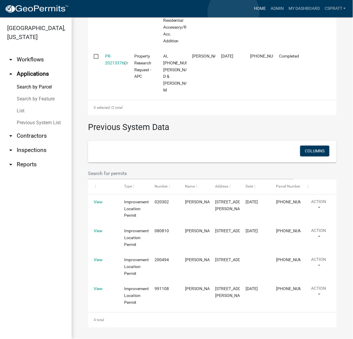
click at [252, 13] on link "Home" at bounding box center [260, 8] width 17 height 11
